Goal: Task Accomplishment & Management: Manage account settings

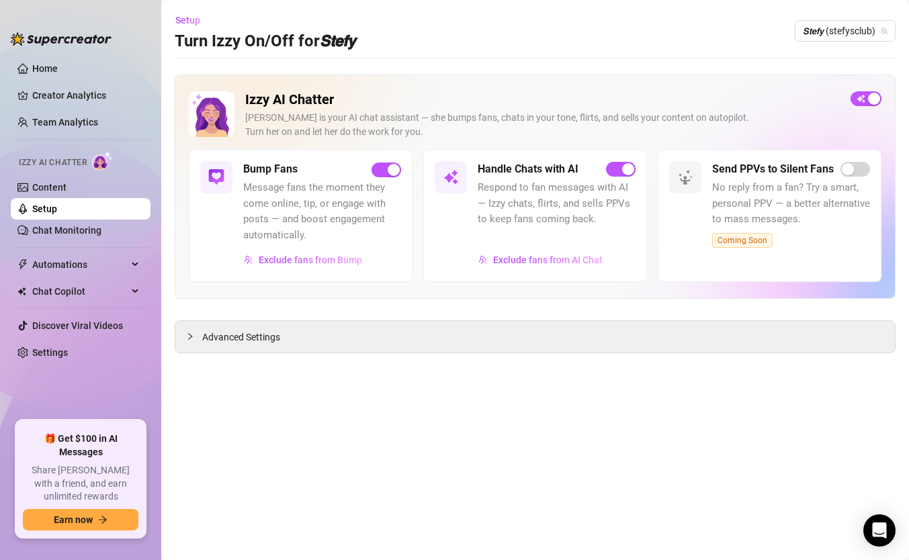
click at [640, 170] on div "Handle Chats with AI Respond to fan messages with AI — Izzy chats, flirts, and …" at bounding box center [535, 216] width 224 height 132
click at [614, 165] on span "button" at bounding box center [621, 169] width 30 height 15
click at [834, 37] on span "𝙎𝙩𝙚𝙛𝙮 (stefysclub)" at bounding box center [845, 31] width 85 height 20
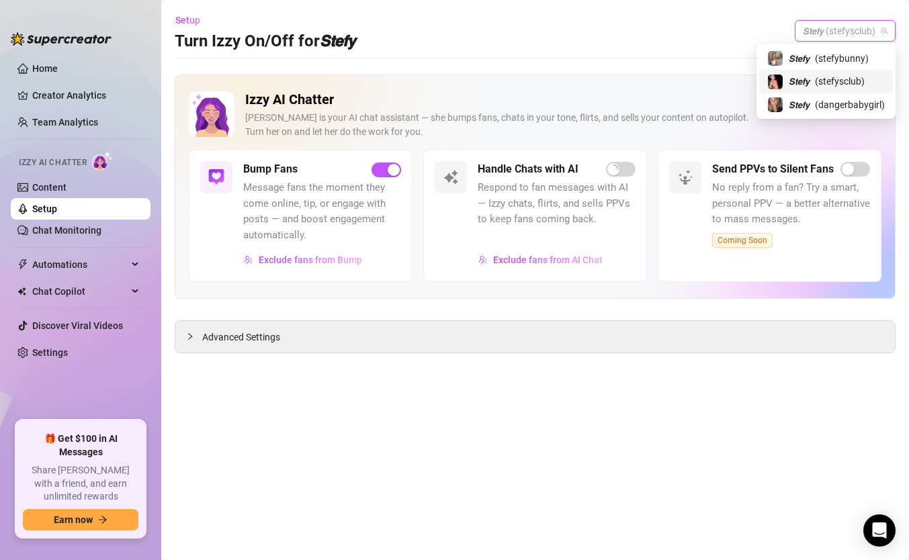
click at [819, 76] on span "( stefysclub )" at bounding box center [840, 81] width 50 height 15
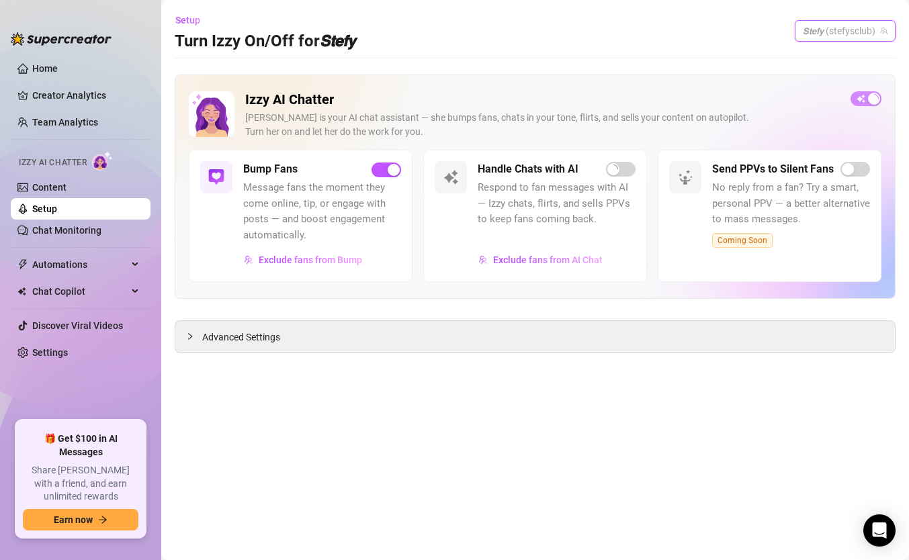
click at [821, 33] on span "𝙎𝙩𝙚𝙛𝙮 (stefysclub)" at bounding box center [845, 31] width 85 height 20
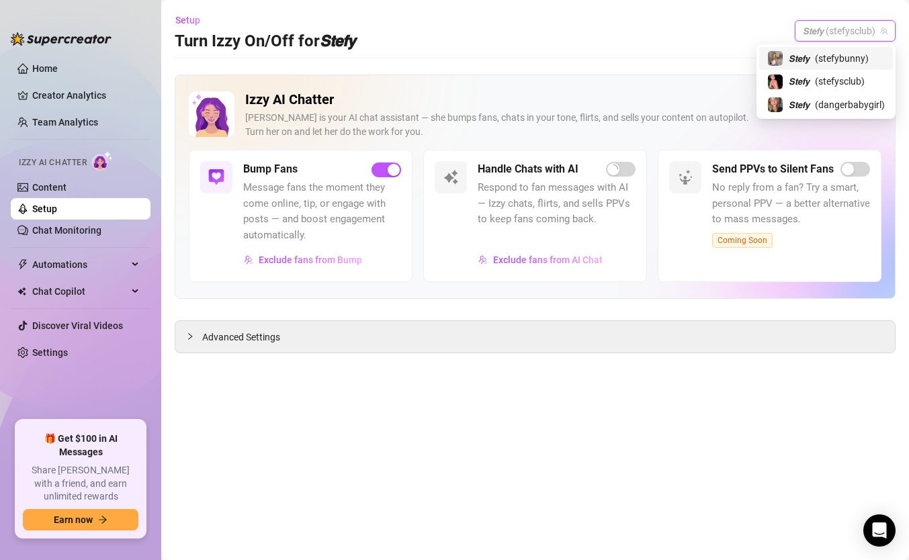
click at [823, 58] on span "( stefybunny )" at bounding box center [842, 58] width 54 height 15
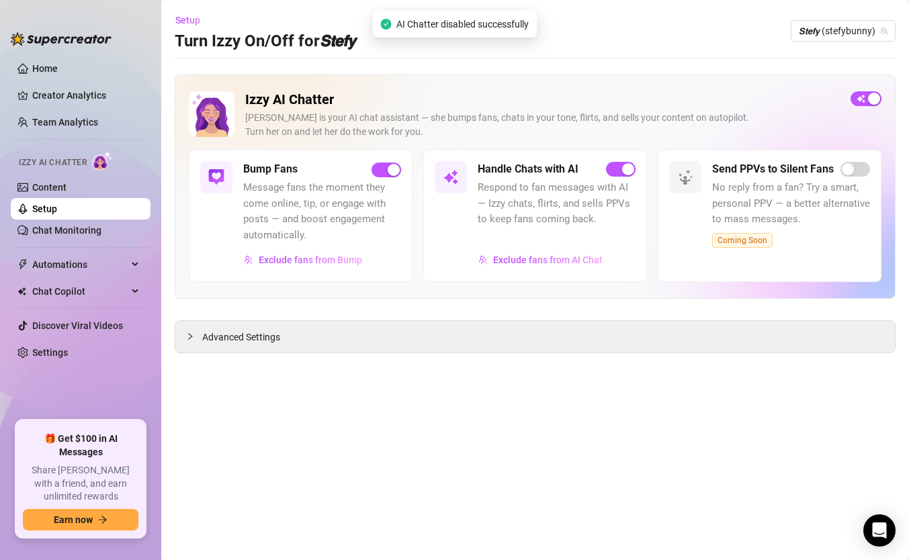
click at [817, 17] on div "Setup Turn Izzy On/Off for 𝙎𝙩𝙚𝙛𝙮 𝙎𝙩𝙚𝙛𝙮 (stefybunny)" at bounding box center [535, 30] width 721 height 43
click at [629, 170] on div "button" at bounding box center [628, 169] width 12 height 12
click at [834, 28] on span "𝙎𝙩𝙚𝙛𝙮 (stefybunny)" at bounding box center [843, 31] width 89 height 20
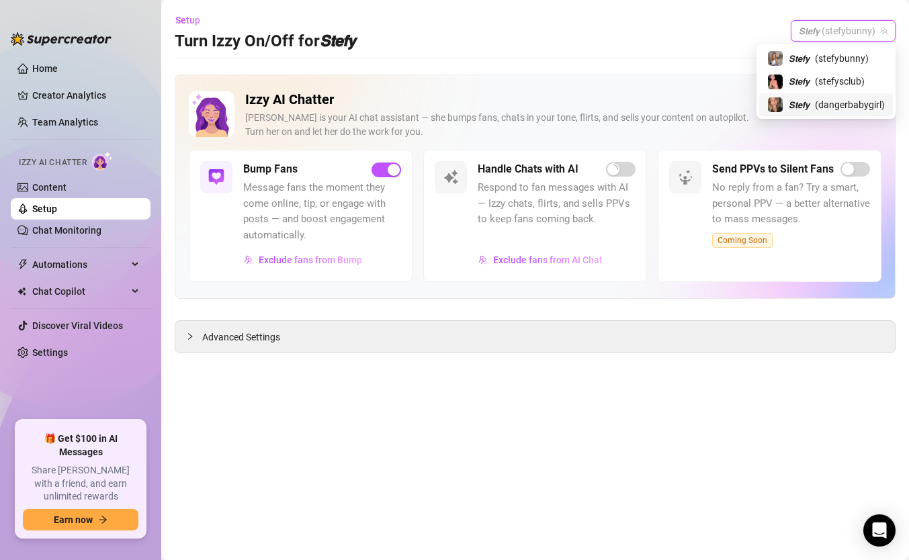
click at [822, 108] on span "( dangerbabygirl )" at bounding box center [850, 104] width 70 height 15
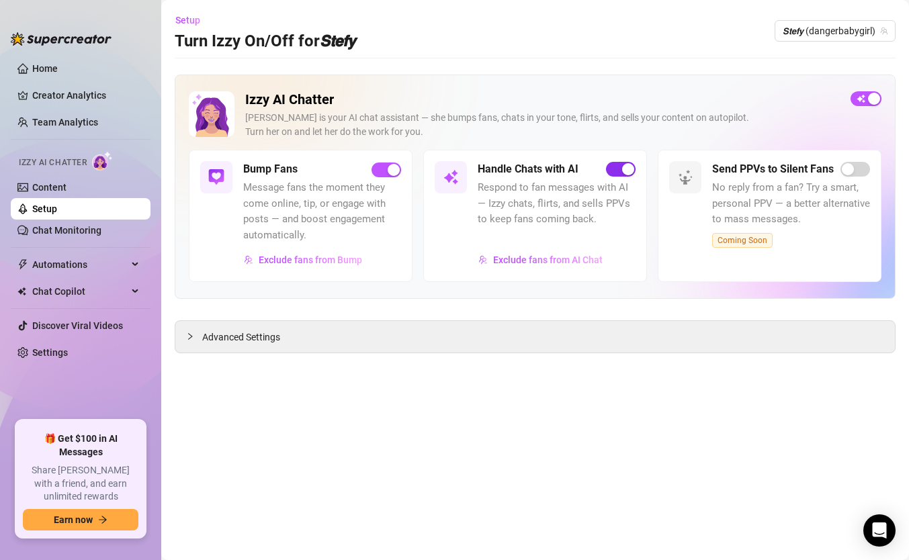
click at [627, 173] on div "button" at bounding box center [628, 169] width 12 height 12
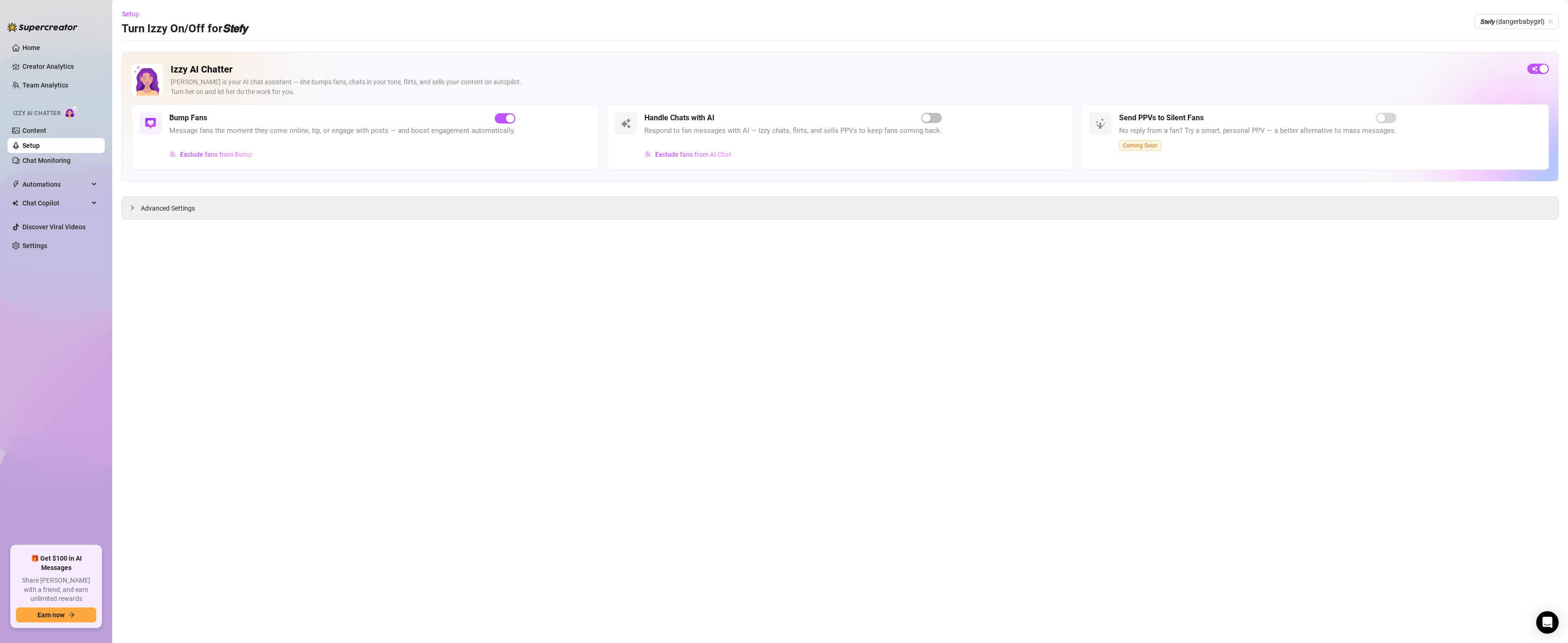
click at [40, 146] on link "Setup" at bounding box center [31, 146] width 17 height 8
